Goal: Find specific page/section: Find specific page/section

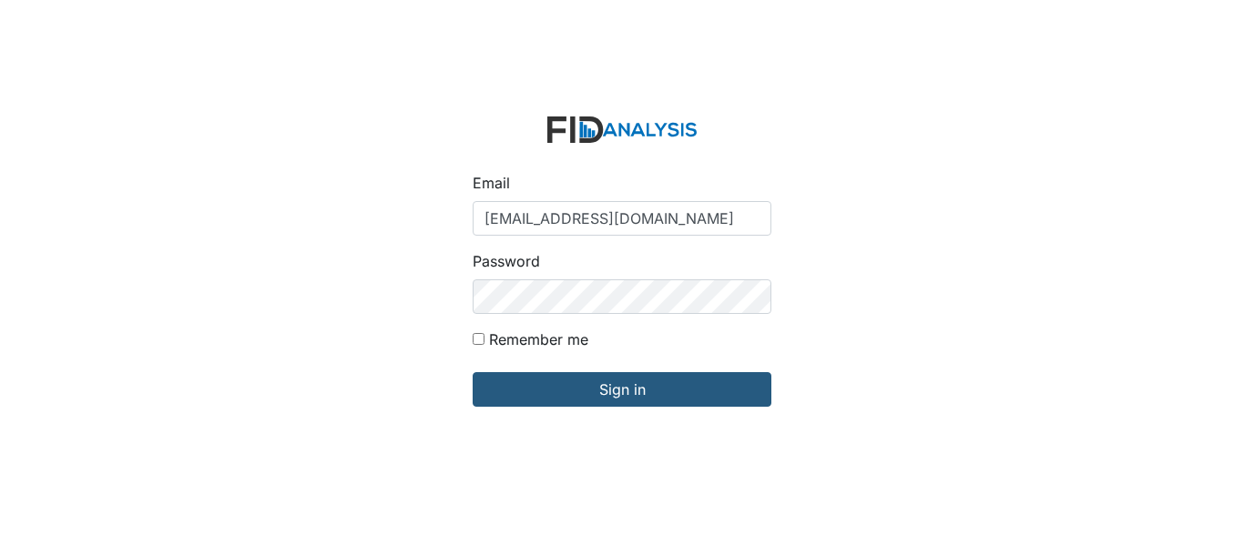
type input "[EMAIL_ADDRESS][DOMAIN_NAME]"
click at [473, 372] on input "Sign in" at bounding box center [622, 389] width 299 height 35
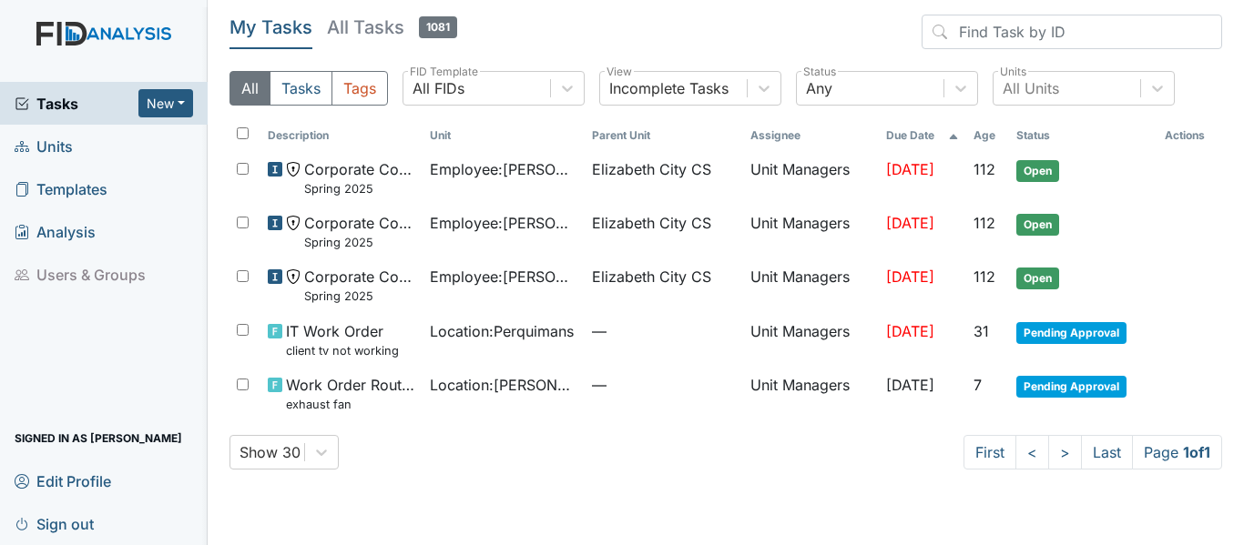
click at [45, 141] on span "Units" at bounding box center [44, 146] width 58 height 28
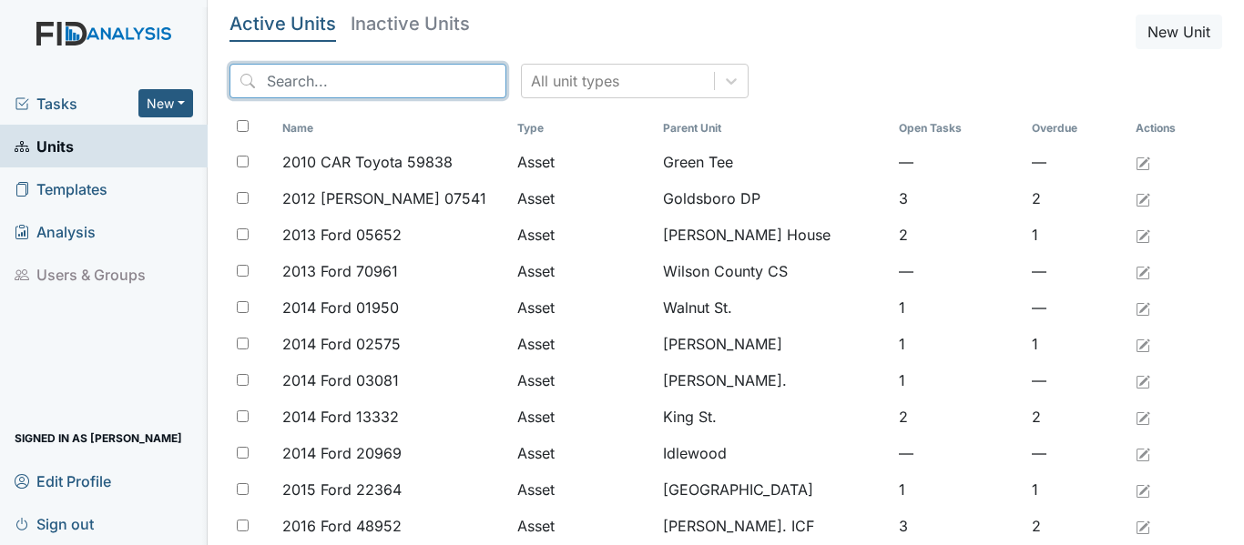
click at [320, 78] on input "search" at bounding box center [367, 81] width 277 height 35
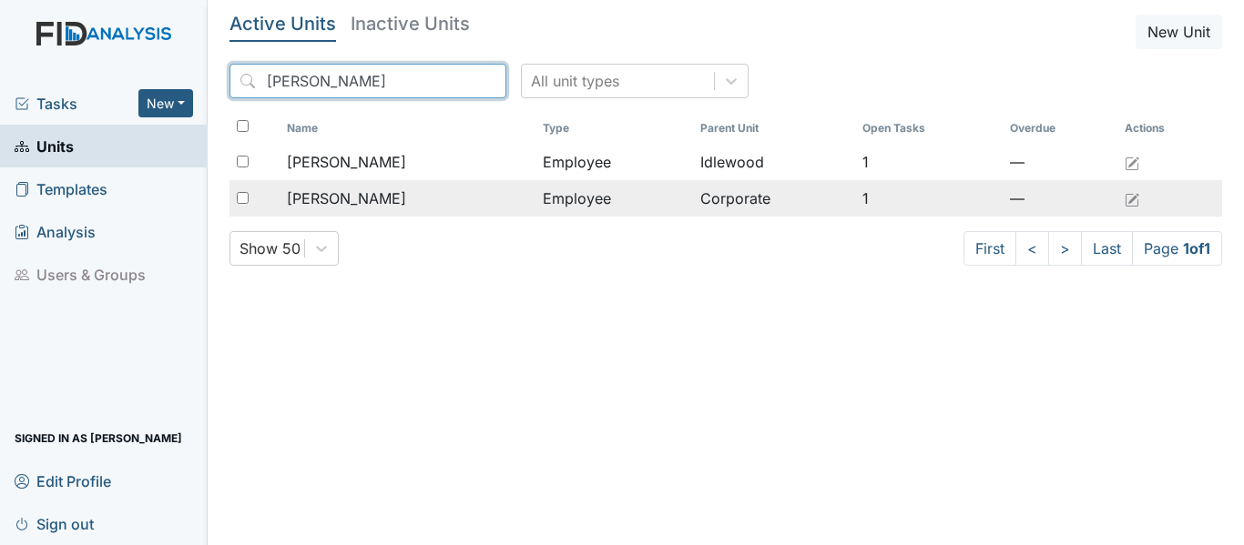
type input "winslow"
click at [342, 198] on span "Winslow, Vakesha" at bounding box center [346, 199] width 119 height 22
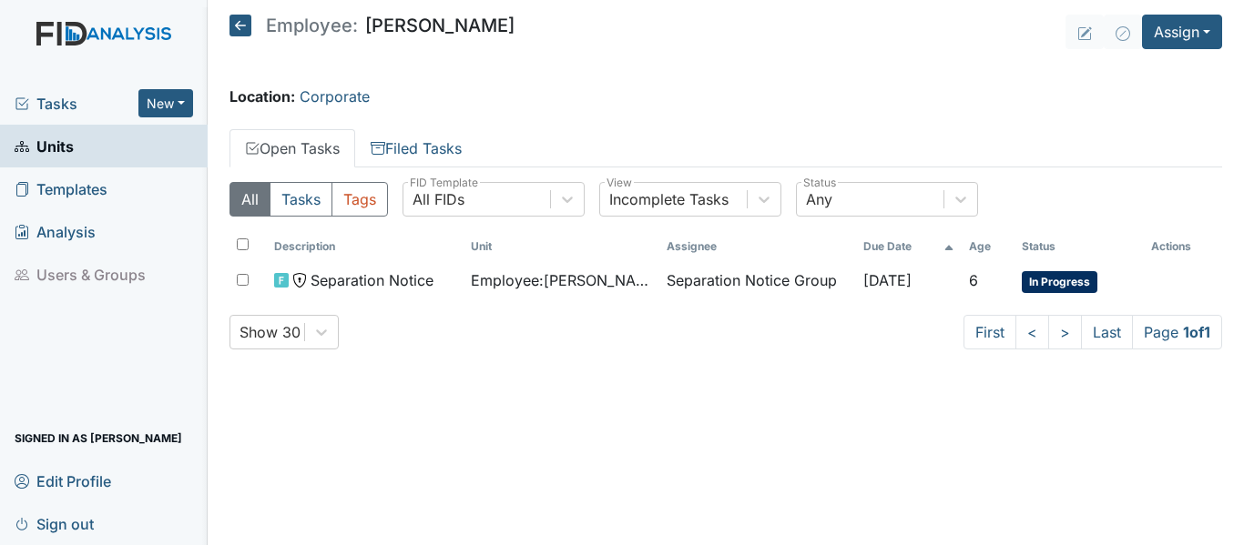
click at [41, 98] on span "Tasks" at bounding box center [77, 104] width 124 height 22
